Goal: Transaction & Acquisition: Download file/media

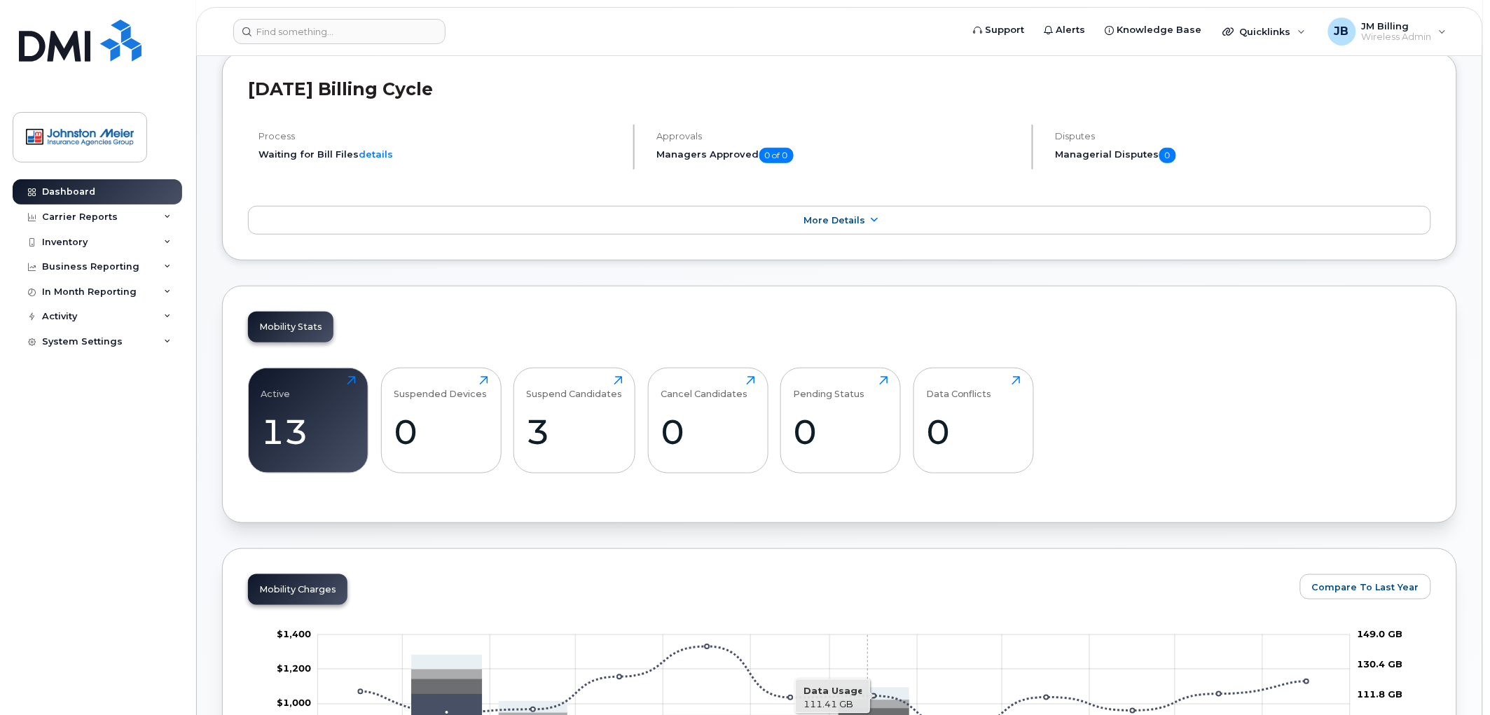
scroll to position [233, 0]
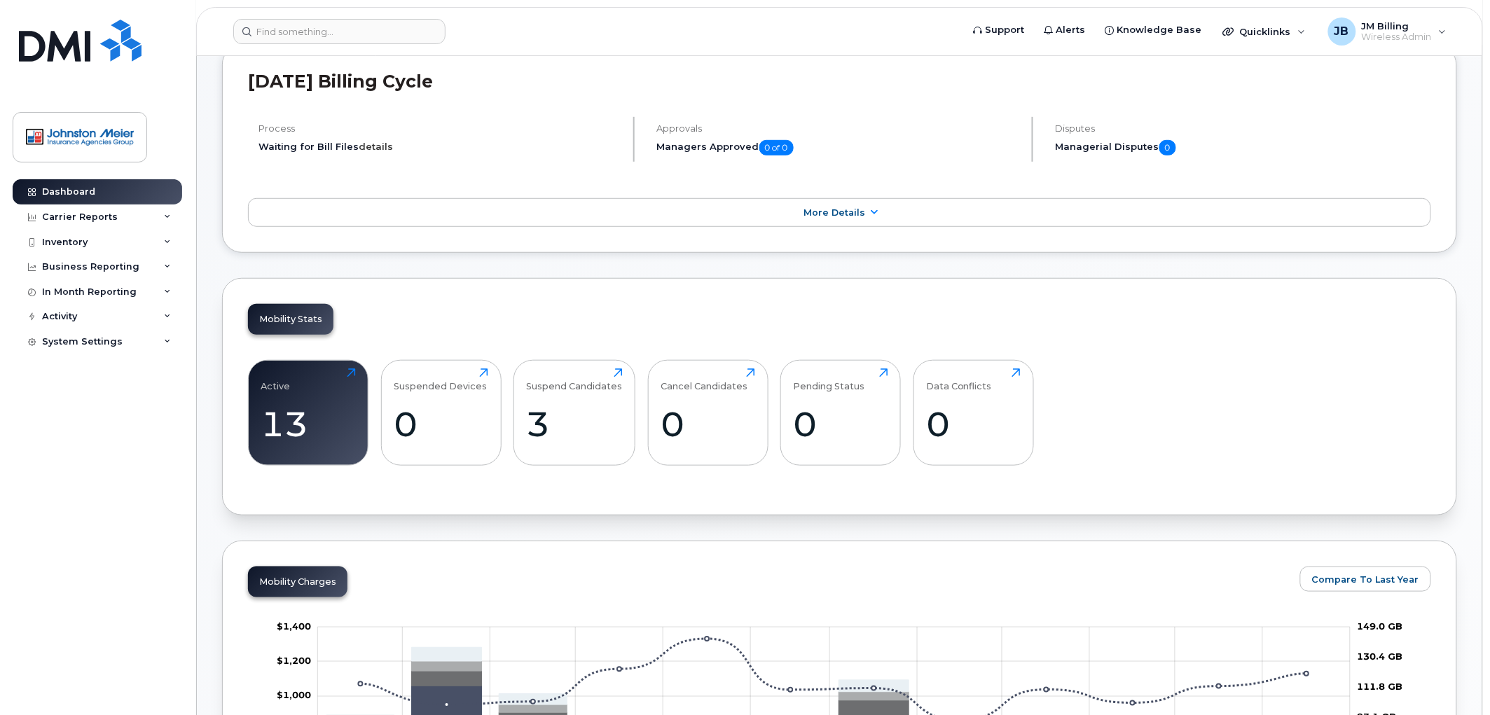
click at [375, 142] on link "details" at bounding box center [376, 146] width 34 height 11
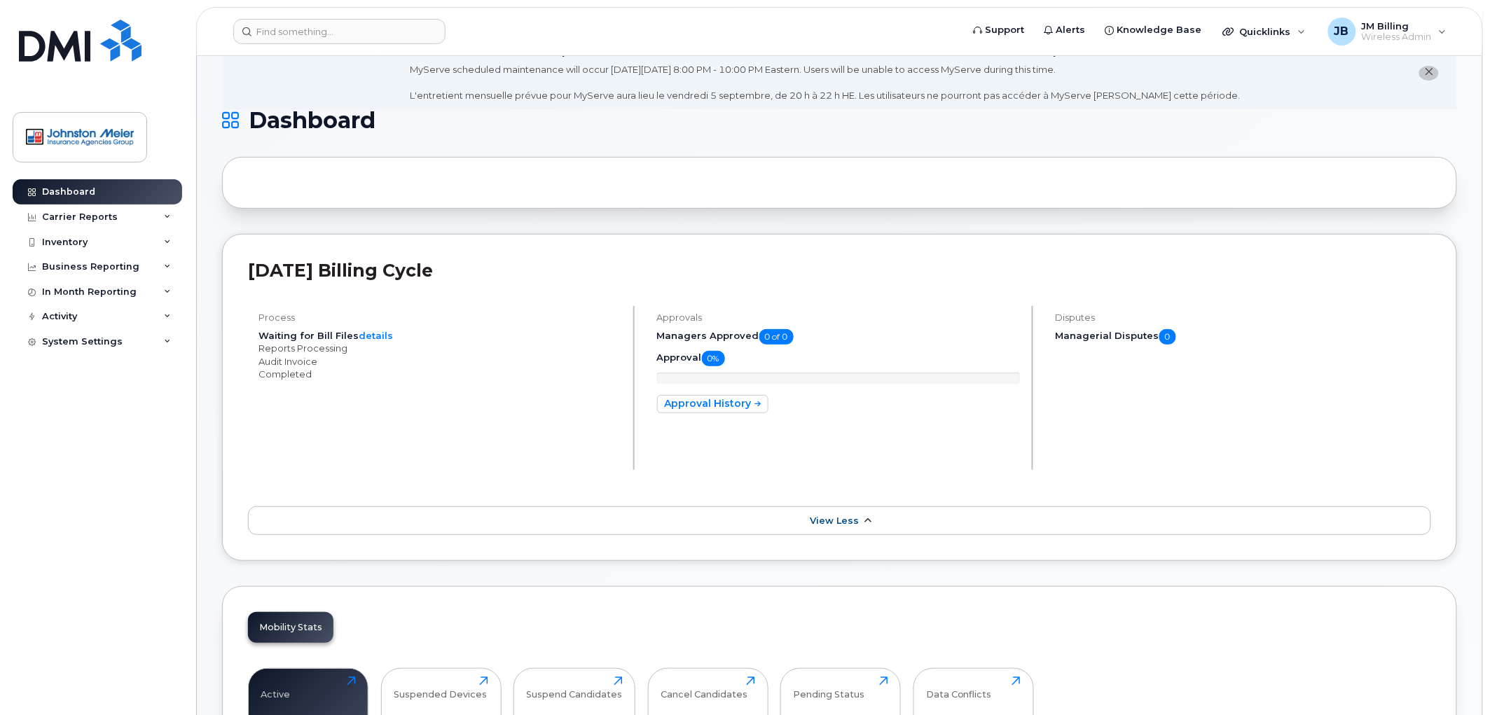
scroll to position [0, 0]
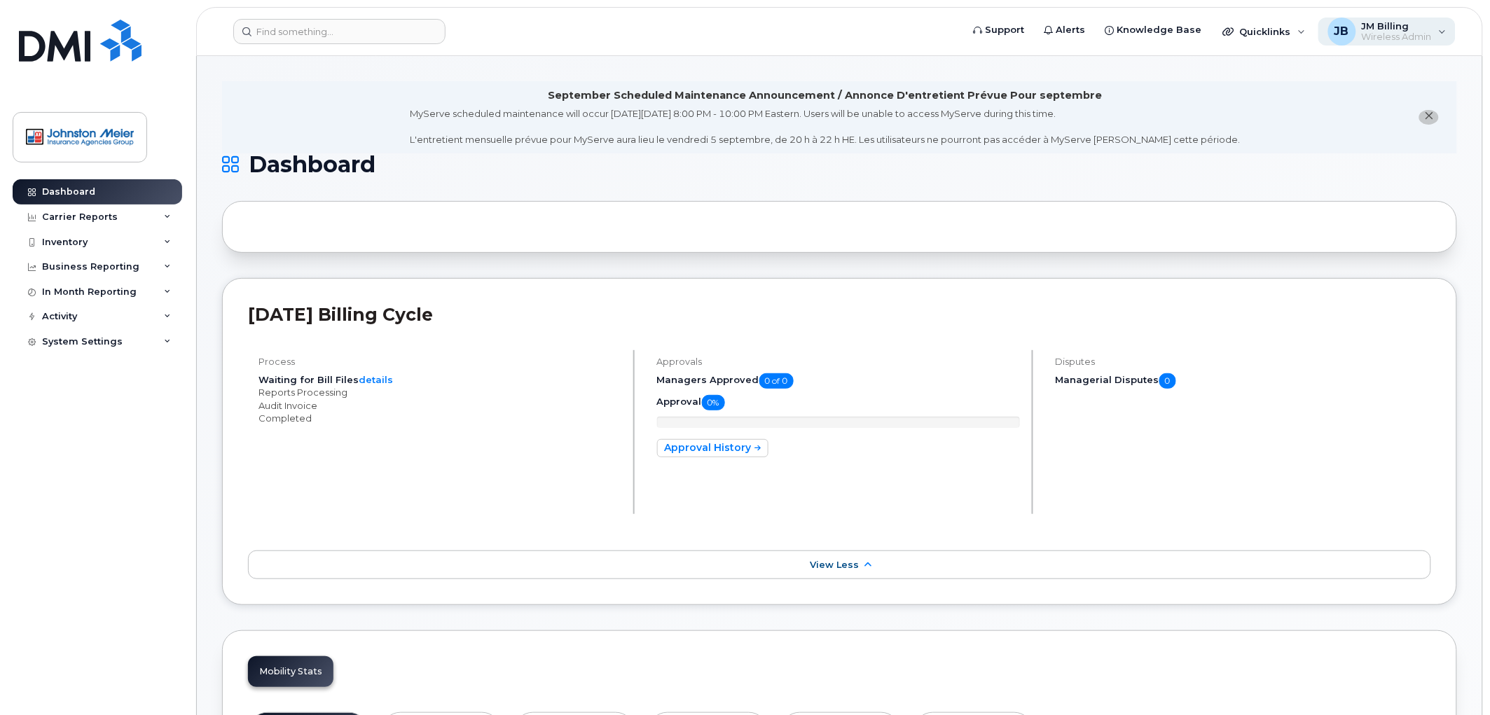
click at [1404, 32] on span "Wireless Admin" at bounding box center [1397, 37] width 70 height 11
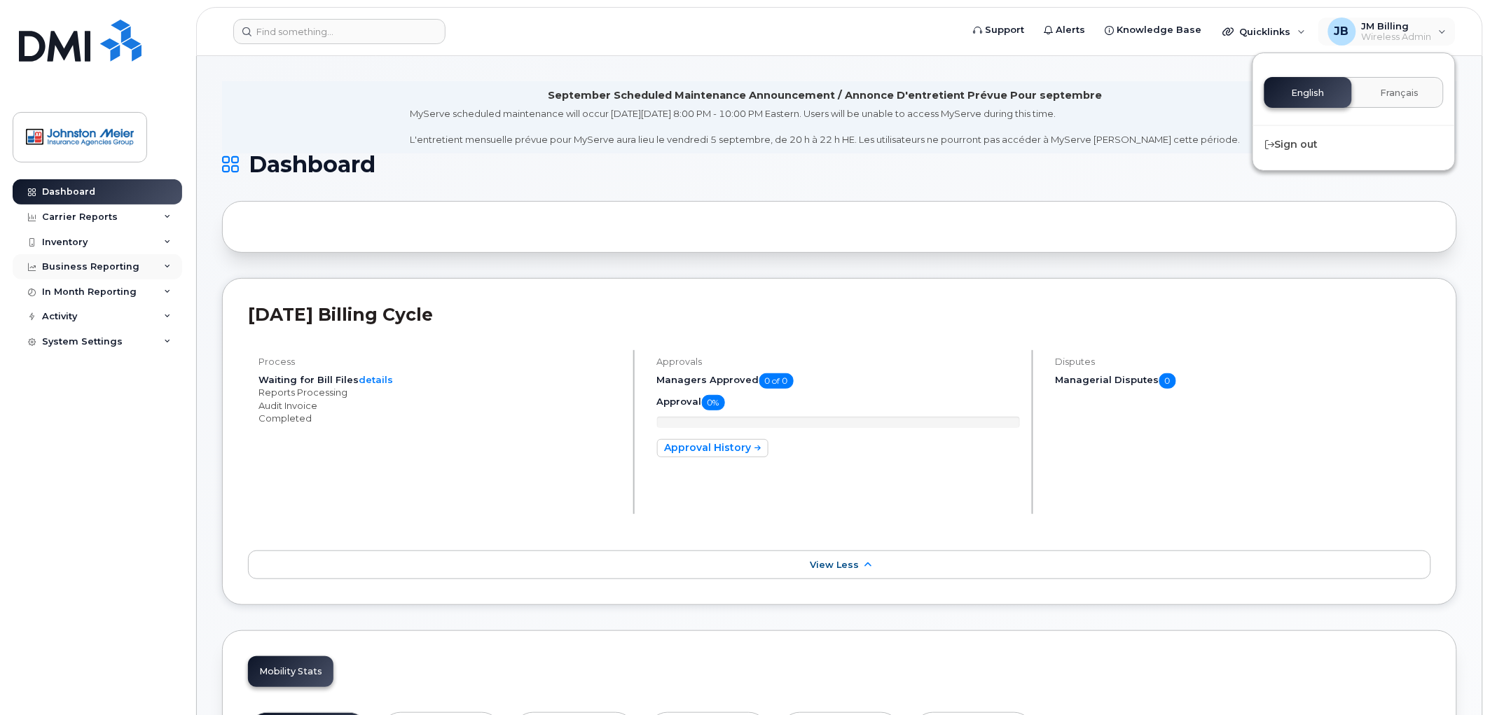
click at [172, 265] on div "Business Reporting" at bounding box center [98, 266] width 170 height 25
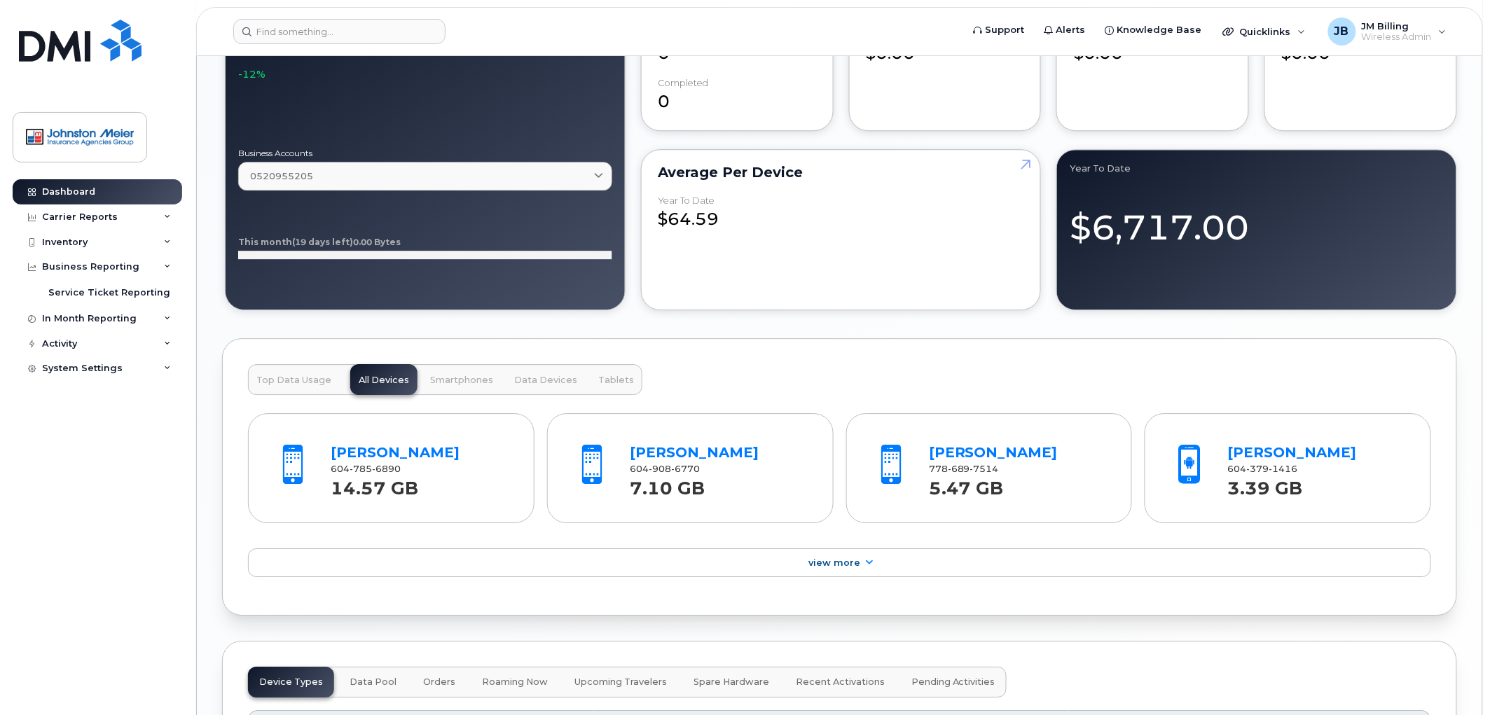
scroll to position [1333, 0]
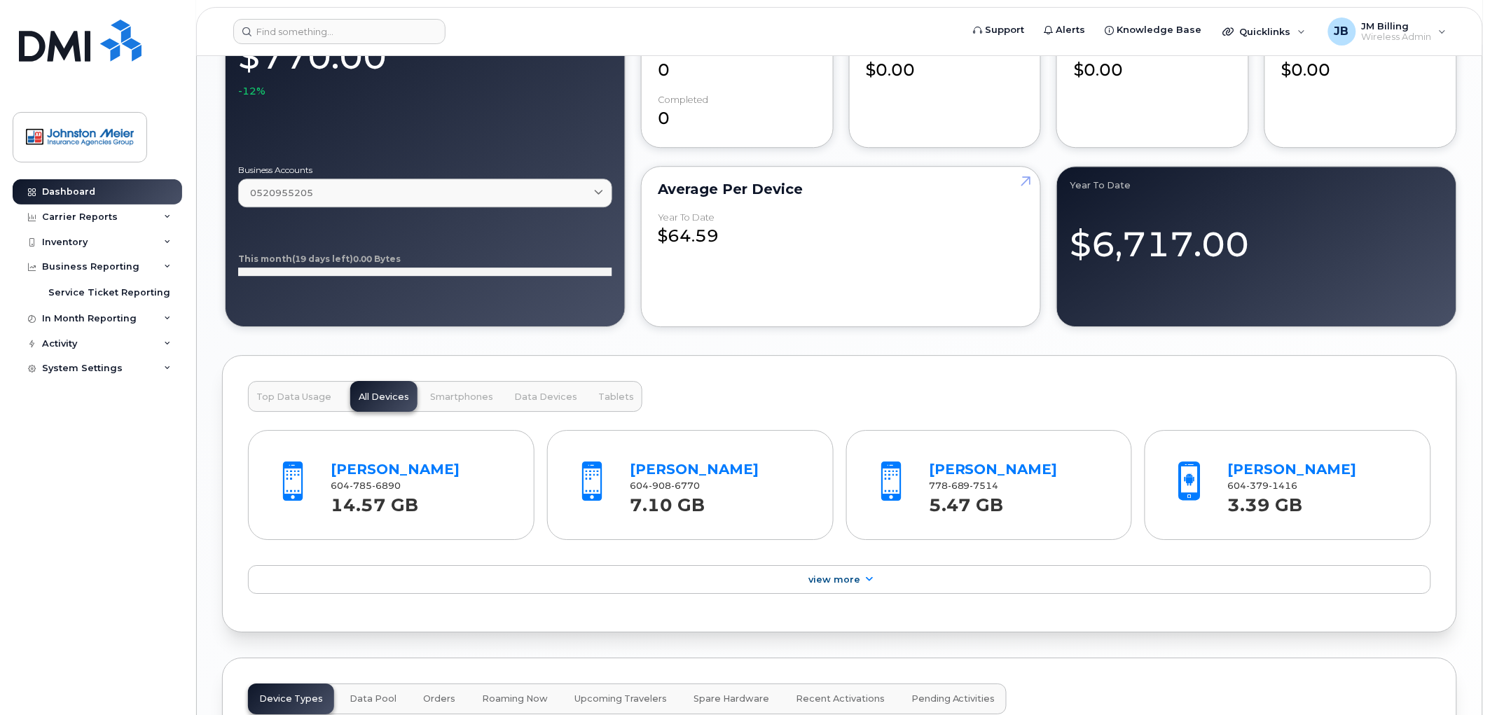
click at [296, 400] on span "Top Data Usage" at bounding box center [293, 397] width 75 height 11
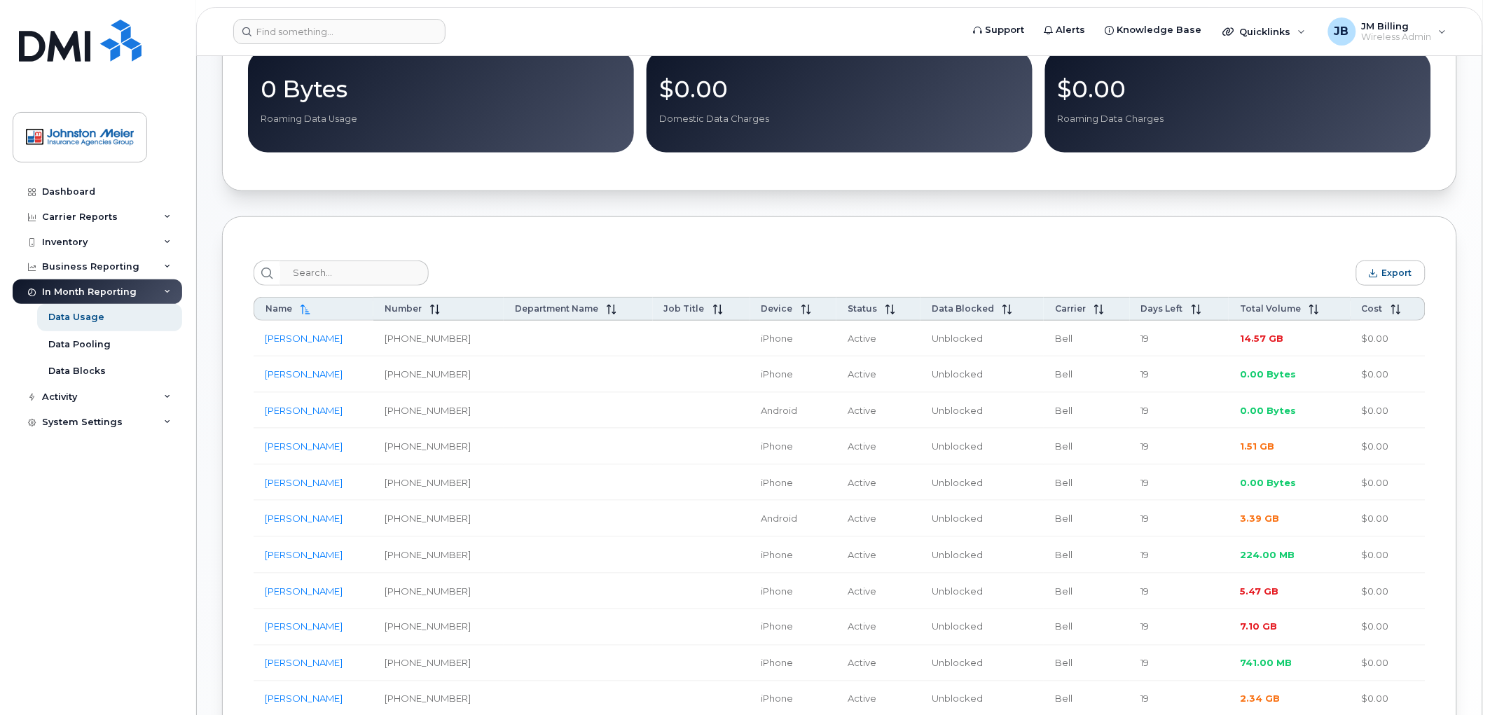
scroll to position [389, 0]
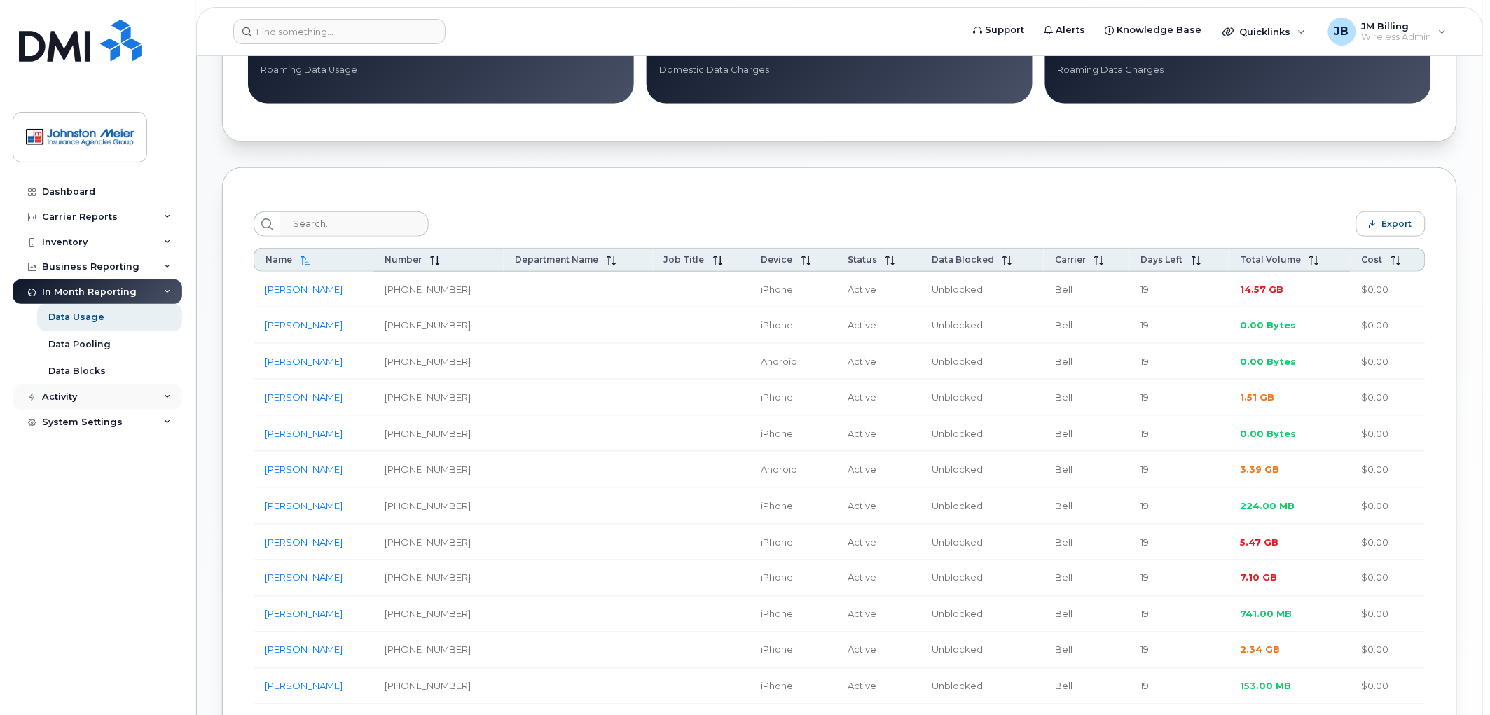
click at [68, 402] on div "Activity" at bounding box center [59, 397] width 35 height 11
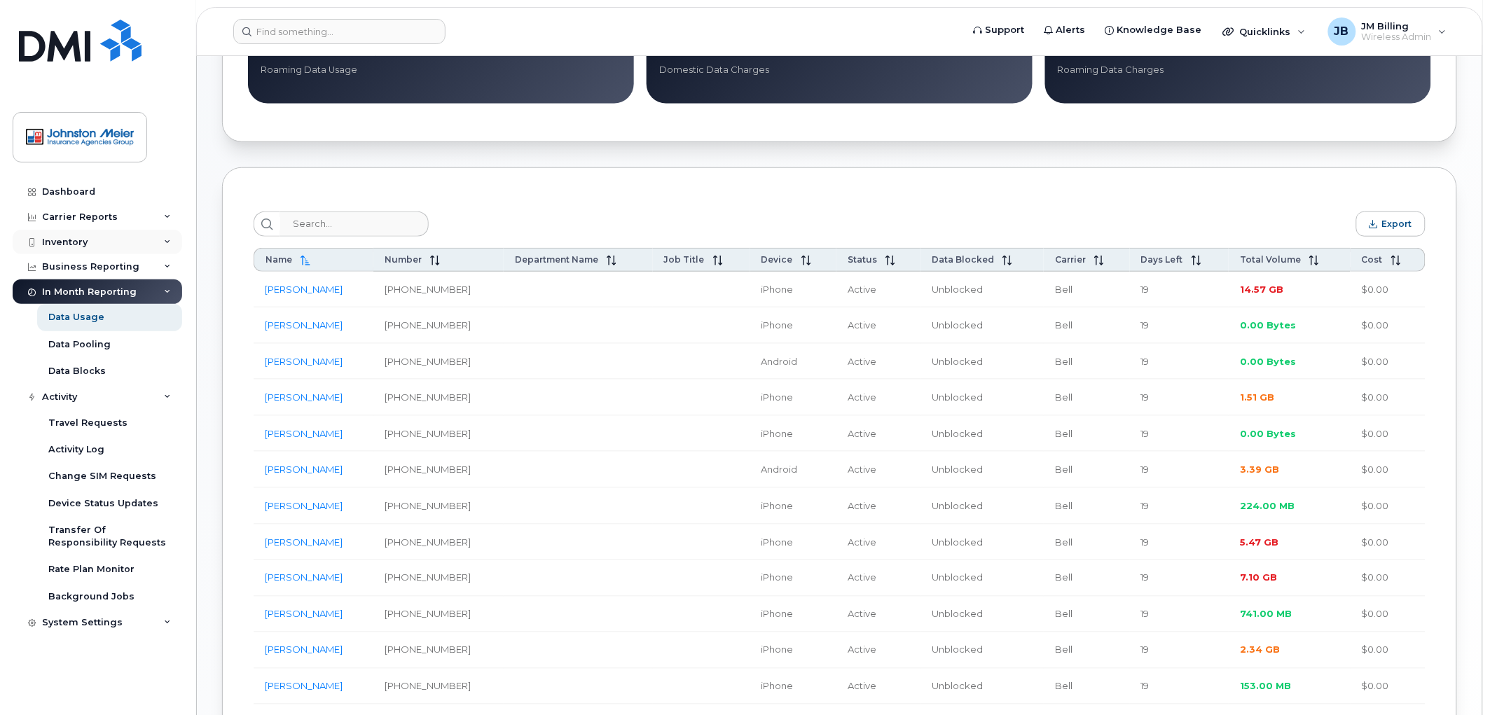
click at [170, 243] on icon at bounding box center [167, 242] width 7 height 7
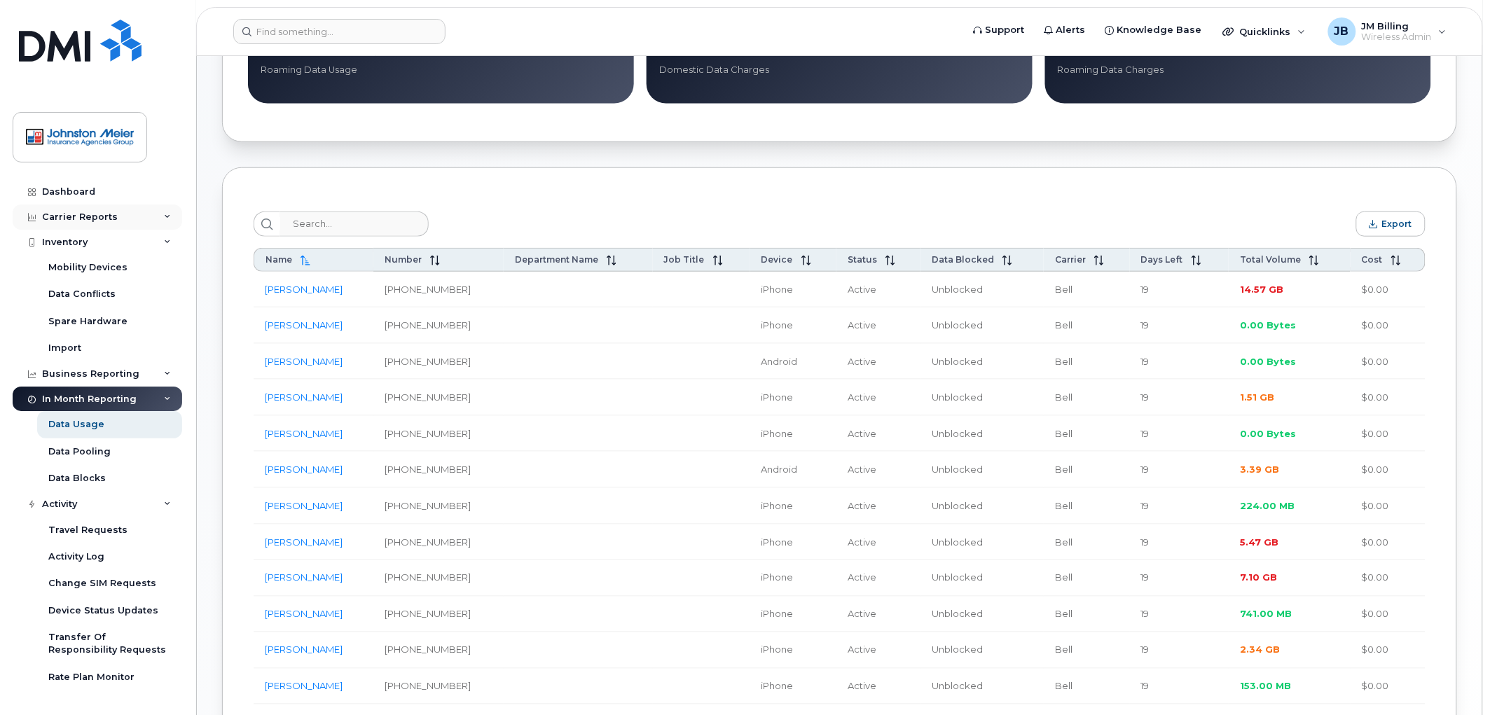
click at [166, 215] on icon at bounding box center [167, 217] width 7 height 7
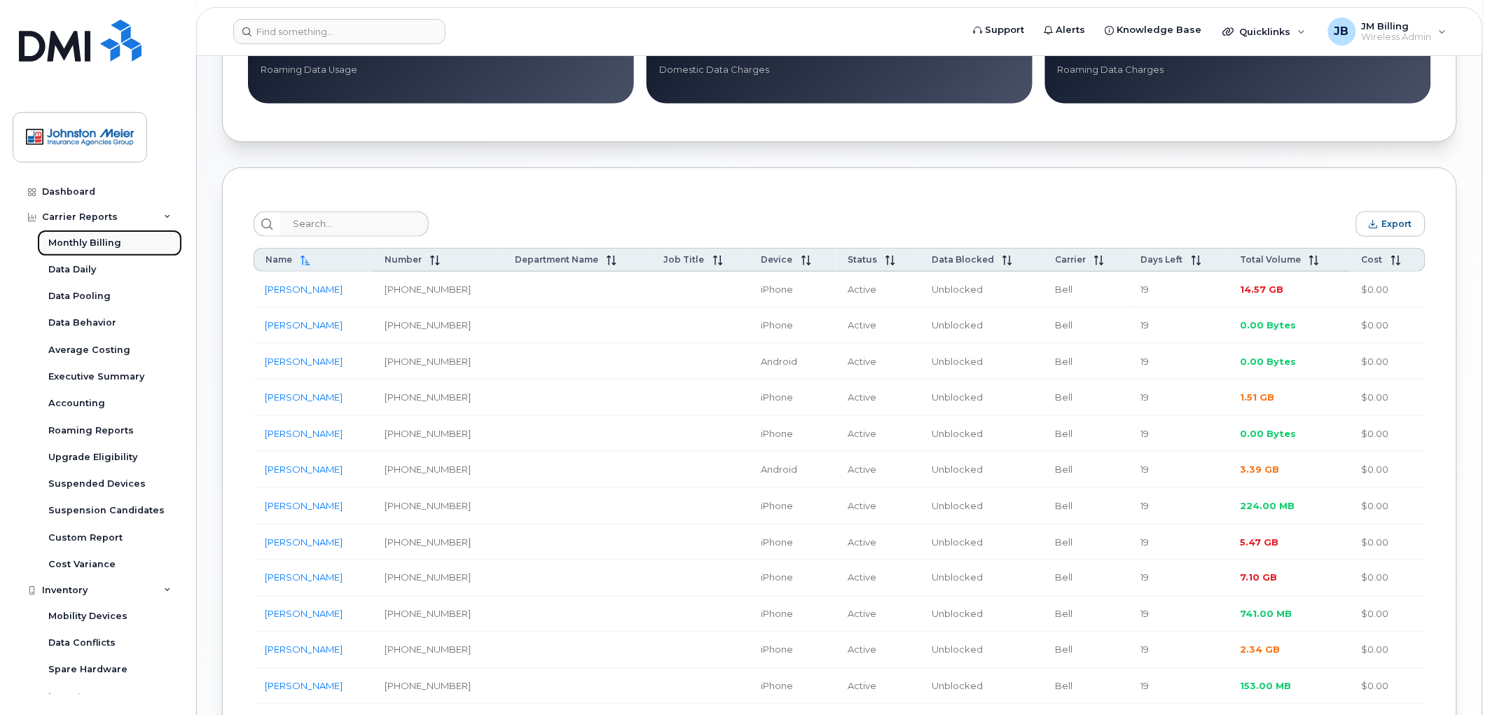
click at [67, 246] on div "Monthly Billing" at bounding box center [84, 243] width 73 height 13
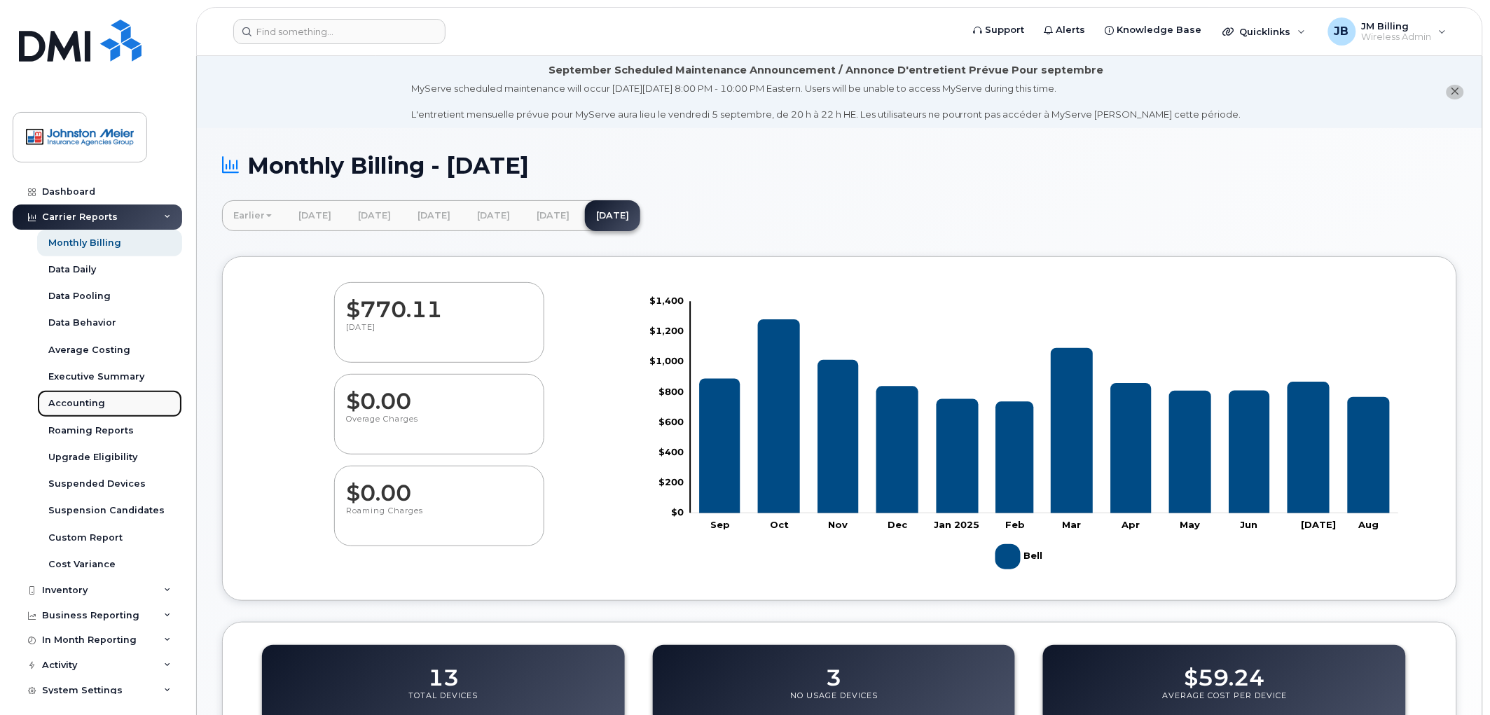
click at [69, 404] on div "Accounting" at bounding box center [76, 403] width 57 height 13
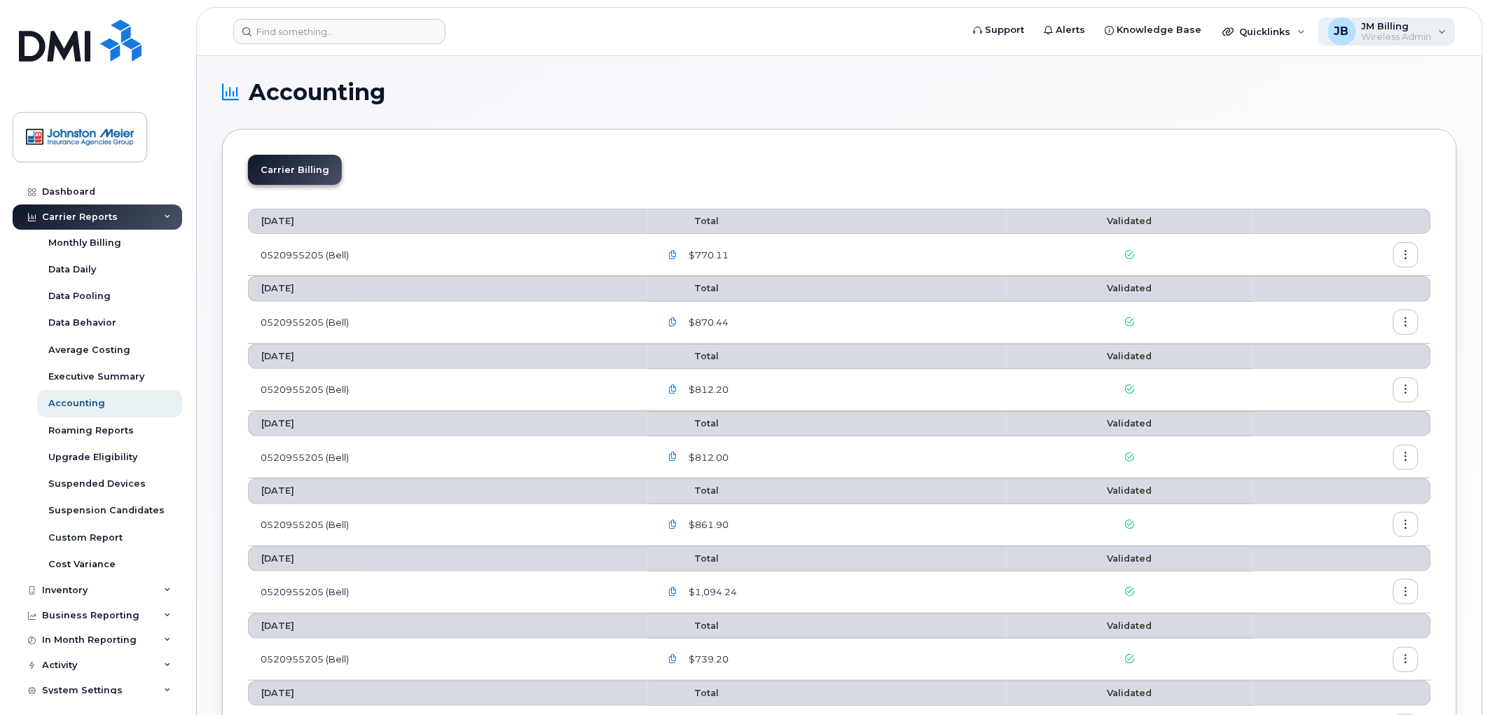
click at [1441, 30] on div "JB JM Billing Wireless Admin" at bounding box center [1388, 32] width 138 height 28
click at [1020, 27] on span "Support" at bounding box center [1005, 30] width 39 height 14
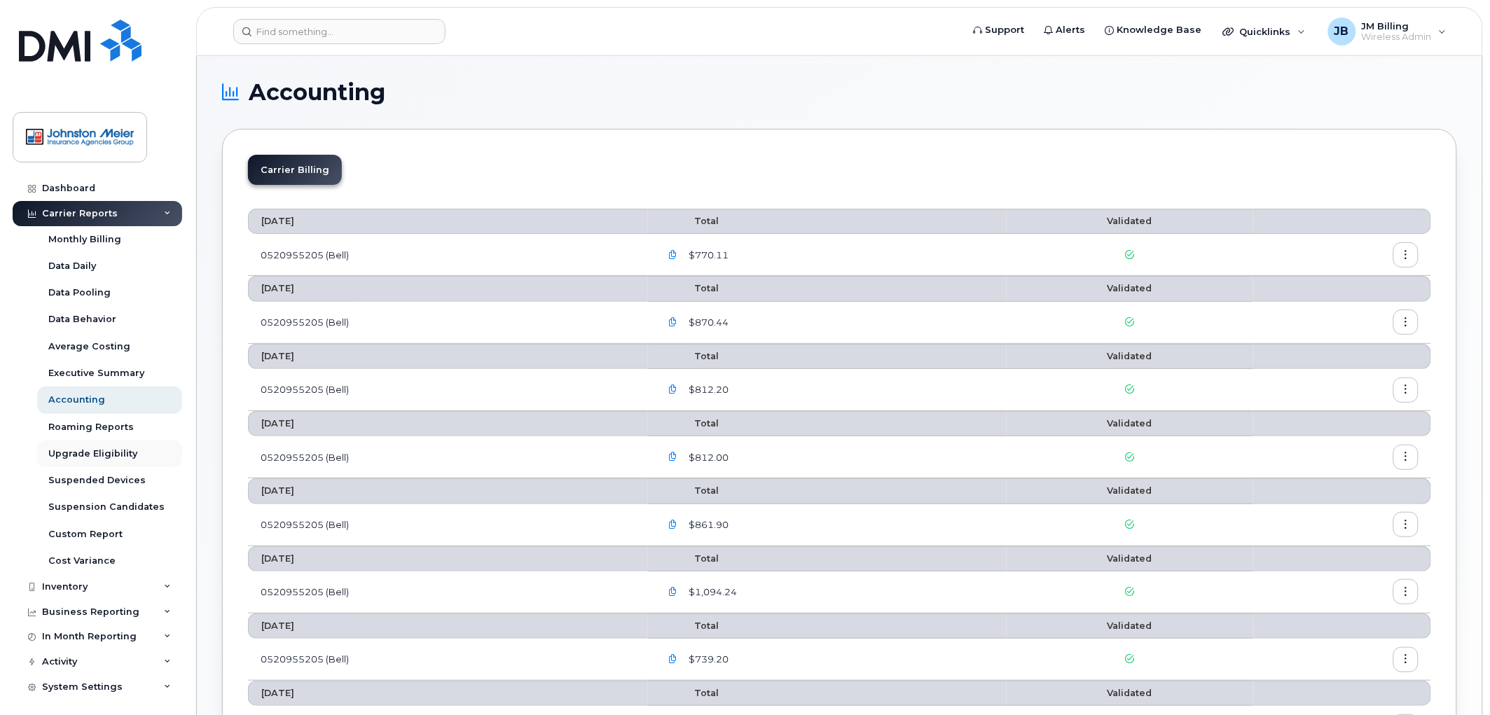
scroll to position [8, 0]
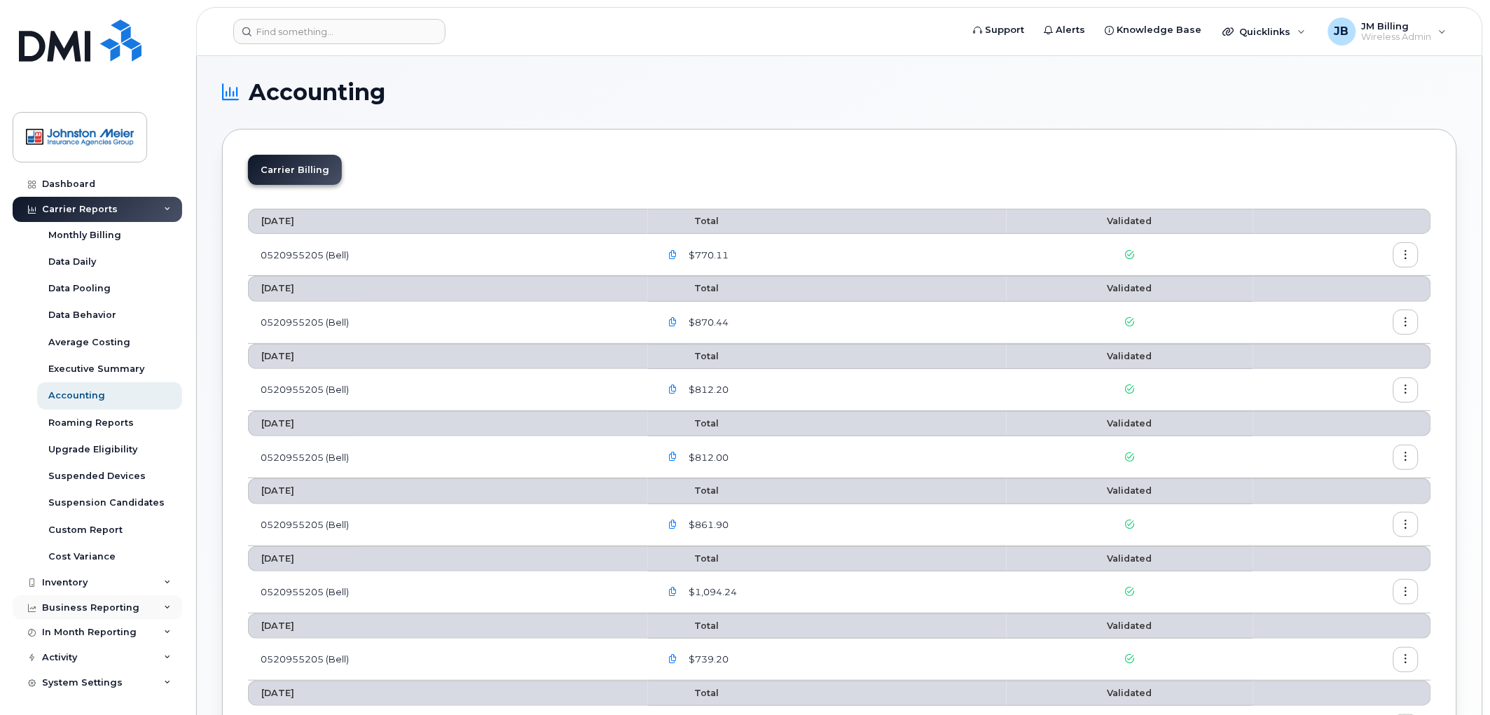
click at [171, 603] on div "Business Reporting" at bounding box center [98, 608] width 170 height 25
click at [168, 662] on div "In Month Reporting" at bounding box center [98, 659] width 170 height 25
click at [1410, 245] on button "button" at bounding box center [1406, 254] width 25 height 25
click at [1367, 313] on span "Download" at bounding box center [1343, 312] width 55 height 13
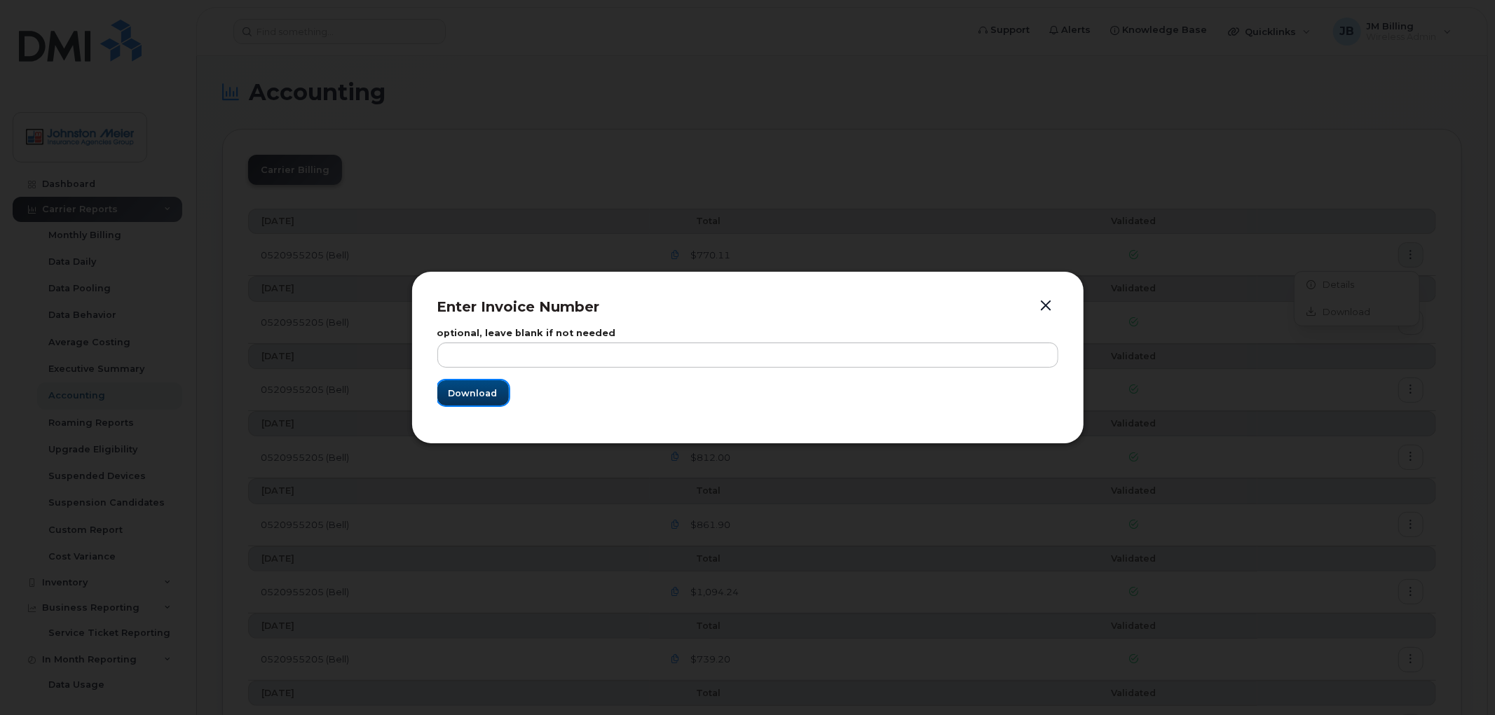
click at [462, 388] on span "Download" at bounding box center [472, 393] width 49 height 13
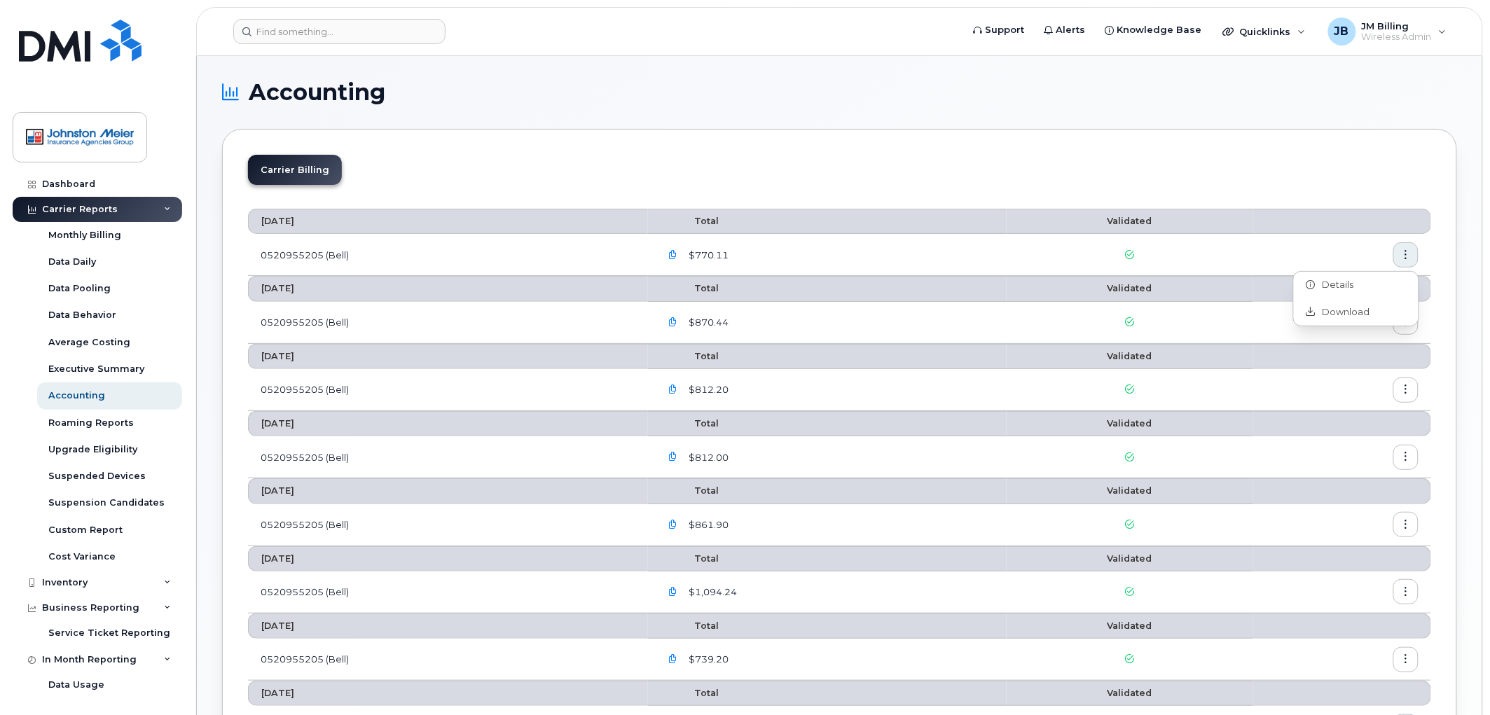
click at [676, 255] on icon "button" at bounding box center [673, 255] width 9 height 9
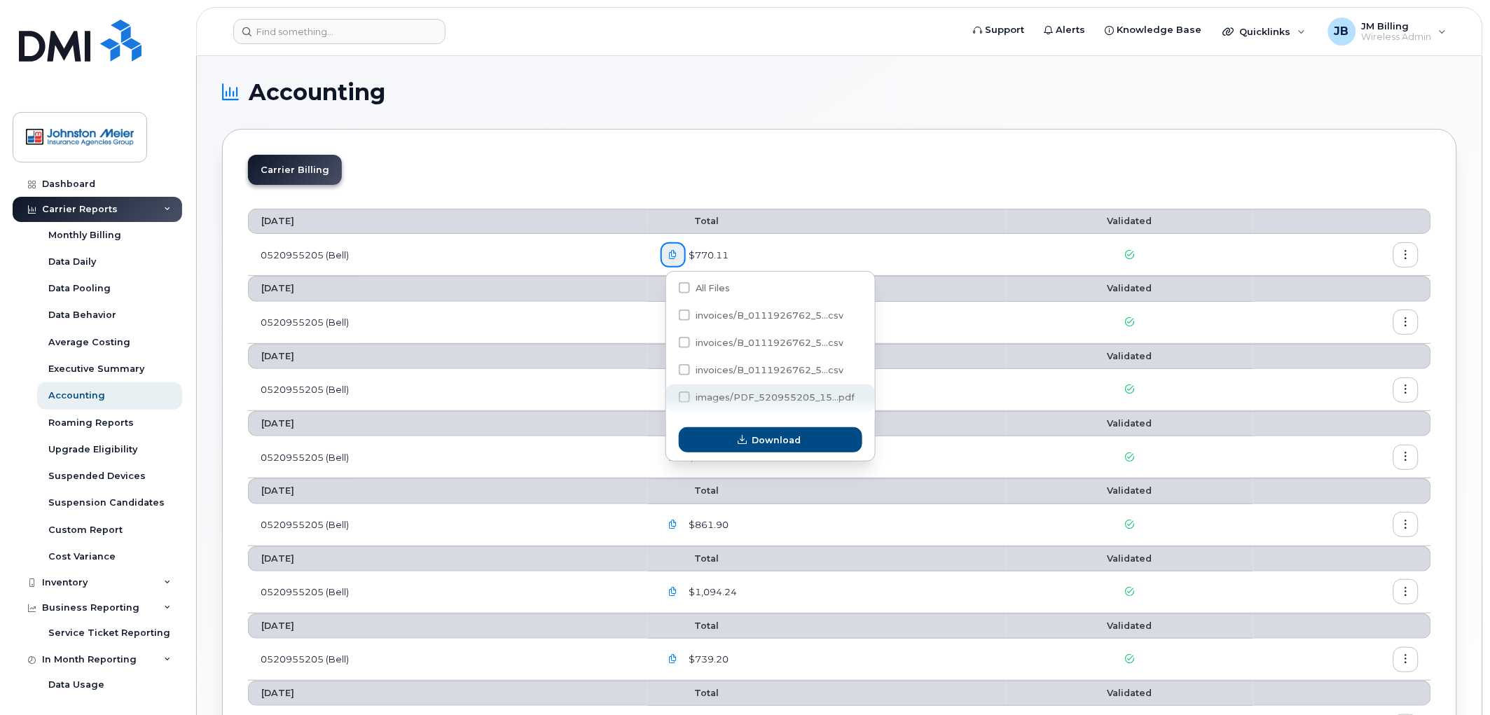
click at [687, 402] on span at bounding box center [684, 397] width 11 height 11
click at [669, 402] on input "images/PDF_520955205_15...pdf" at bounding box center [665, 398] width 7 height 7
checkbox input "true"
drag, startPoint x: 818, startPoint y: 468, endPoint x: 809, endPoint y: 435, distance: 34.2
click at [823, 471] on td "$812.00" at bounding box center [827, 458] width 358 height 42
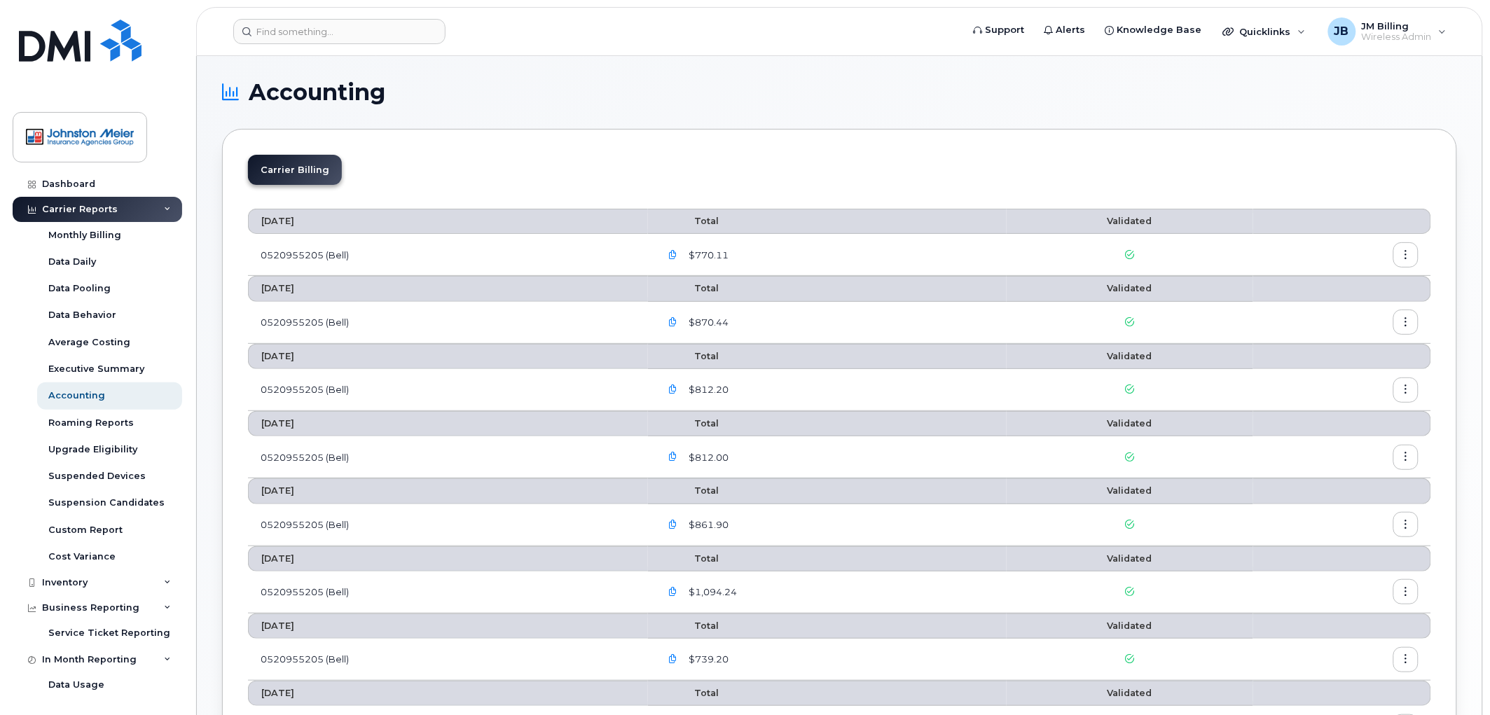
click at [678, 256] on icon "button" at bounding box center [673, 255] width 9 height 9
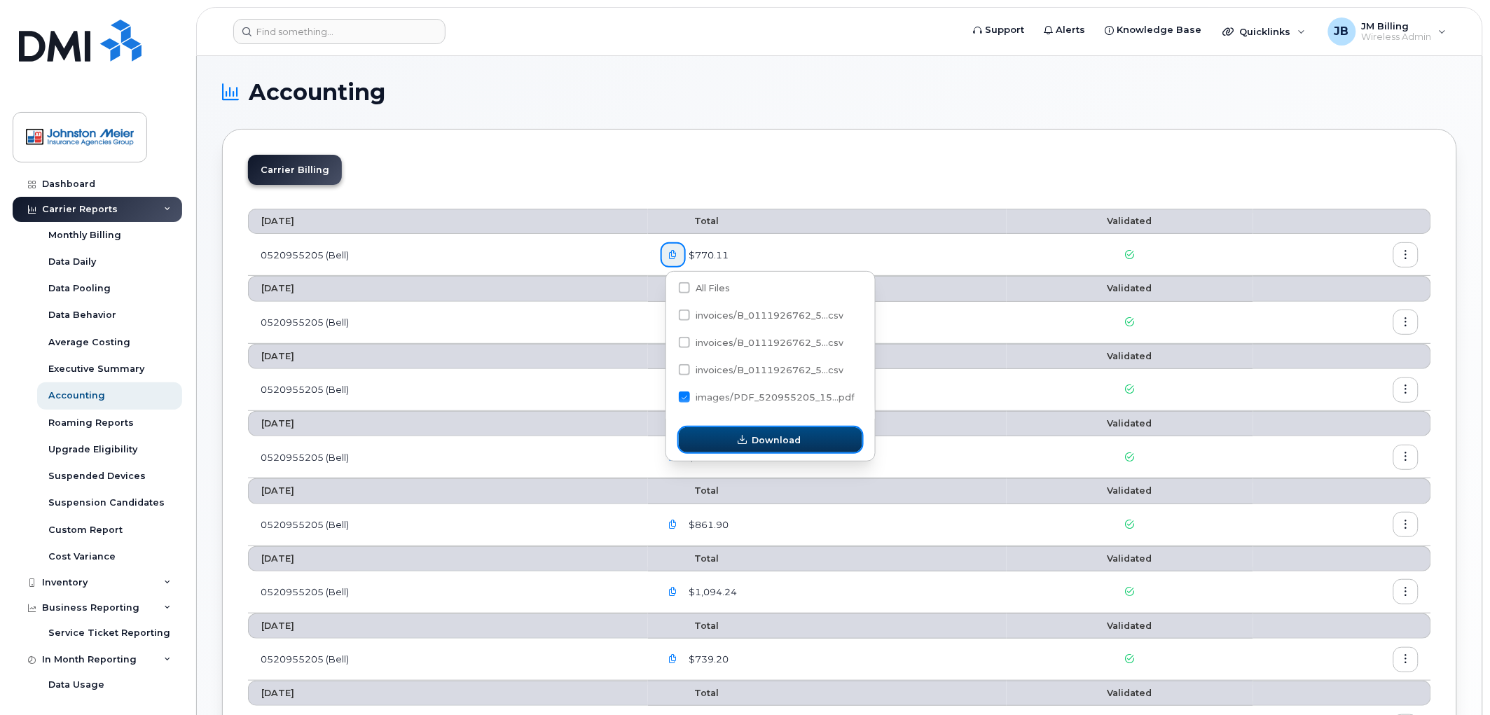
click at [736, 444] on button "Download" at bounding box center [771, 439] width 184 height 25
